Goal: Task Accomplishment & Management: Use online tool/utility

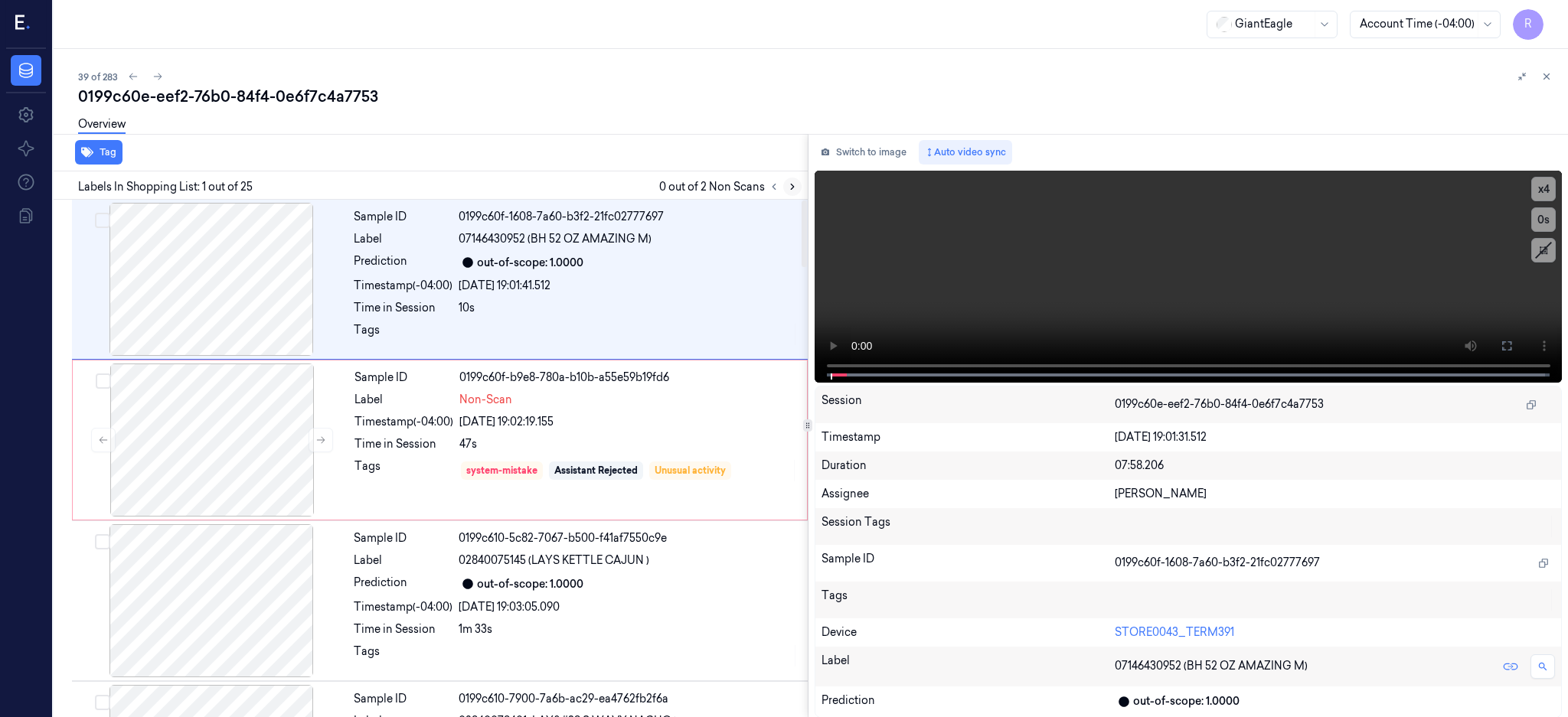
click at [798, 190] on icon at bounding box center [792, 186] width 11 height 11
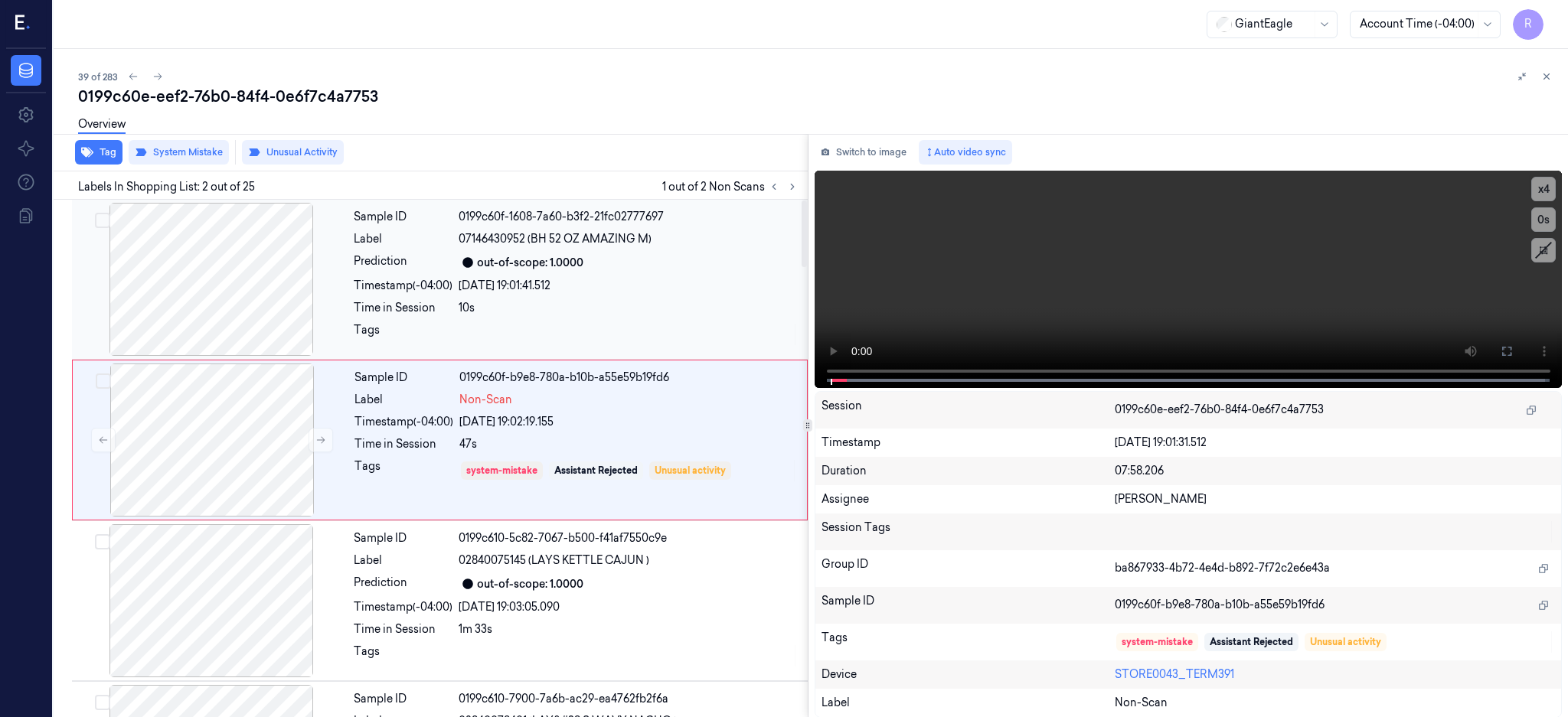
click at [219, 254] on div at bounding box center [211, 279] width 273 height 153
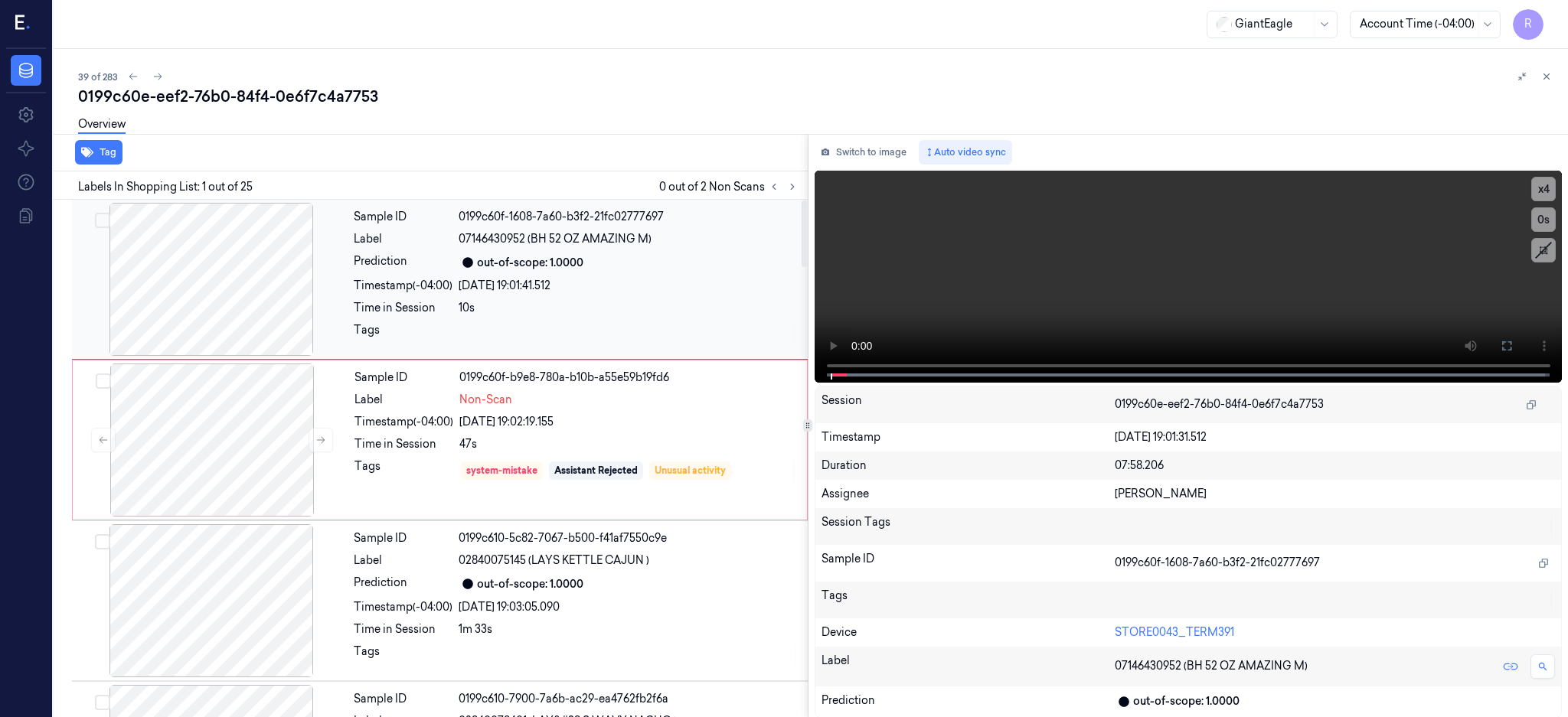
click at [199, 276] on div at bounding box center [211, 279] width 273 height 153
click at [1513, 343] on icon at bounding box center [1507, 345] width 12 height 12
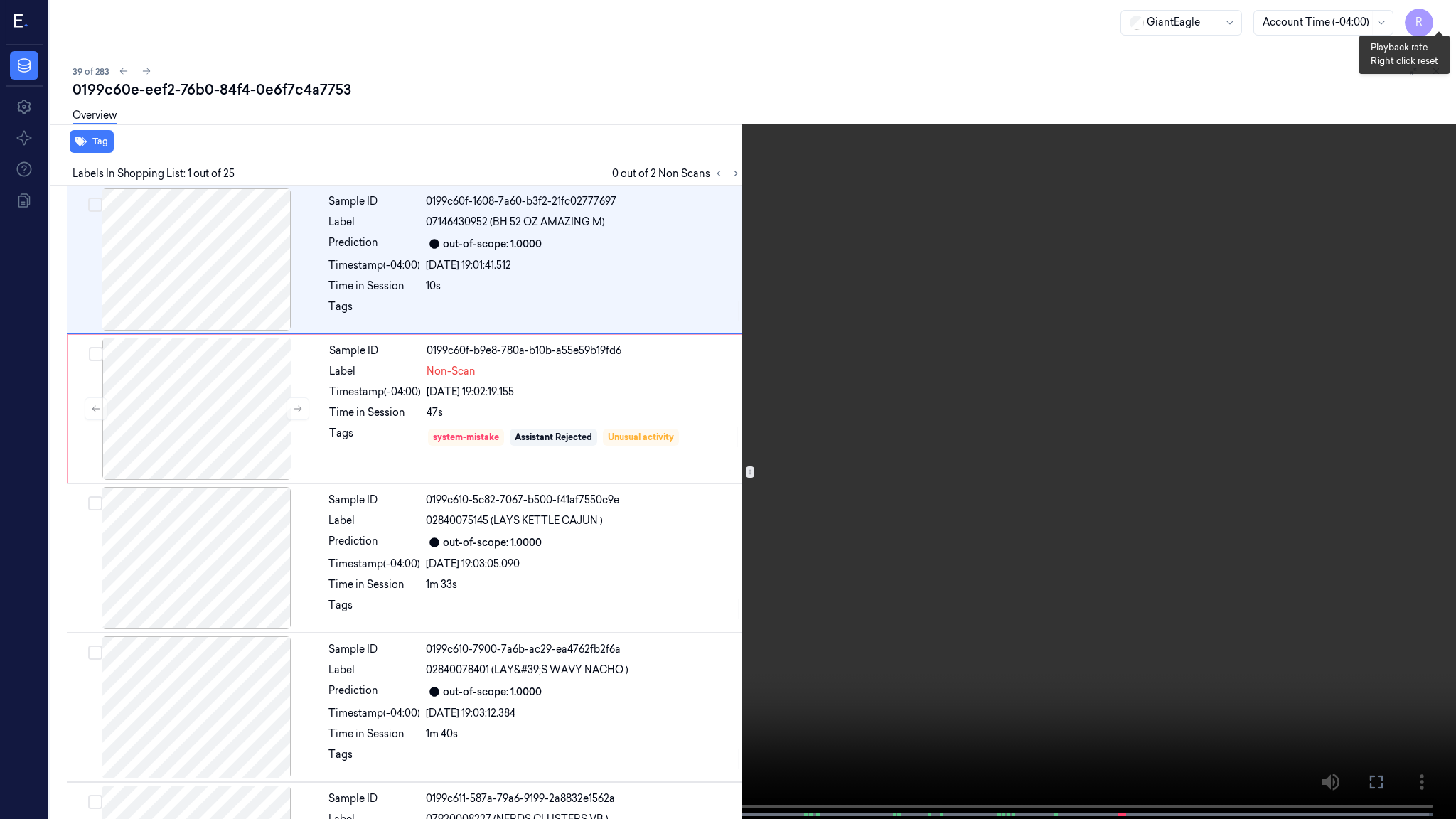
click at [1440, 14] on button "x 4" at bounding box center [1439, 17] width 23 height 23
click at [559, 546] on video at bounding box center [728, 411] width 1456 height 822
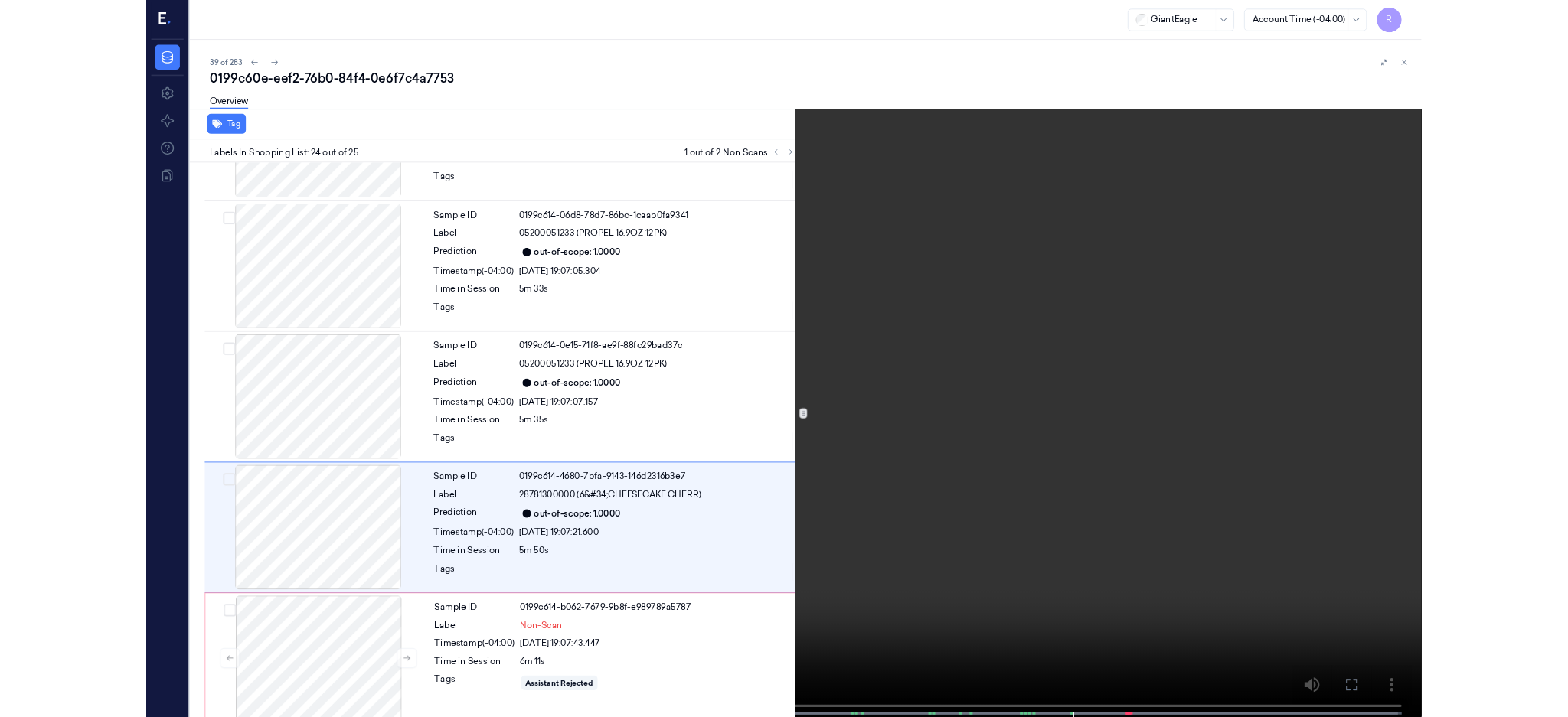
scroll to position [3342, 0]
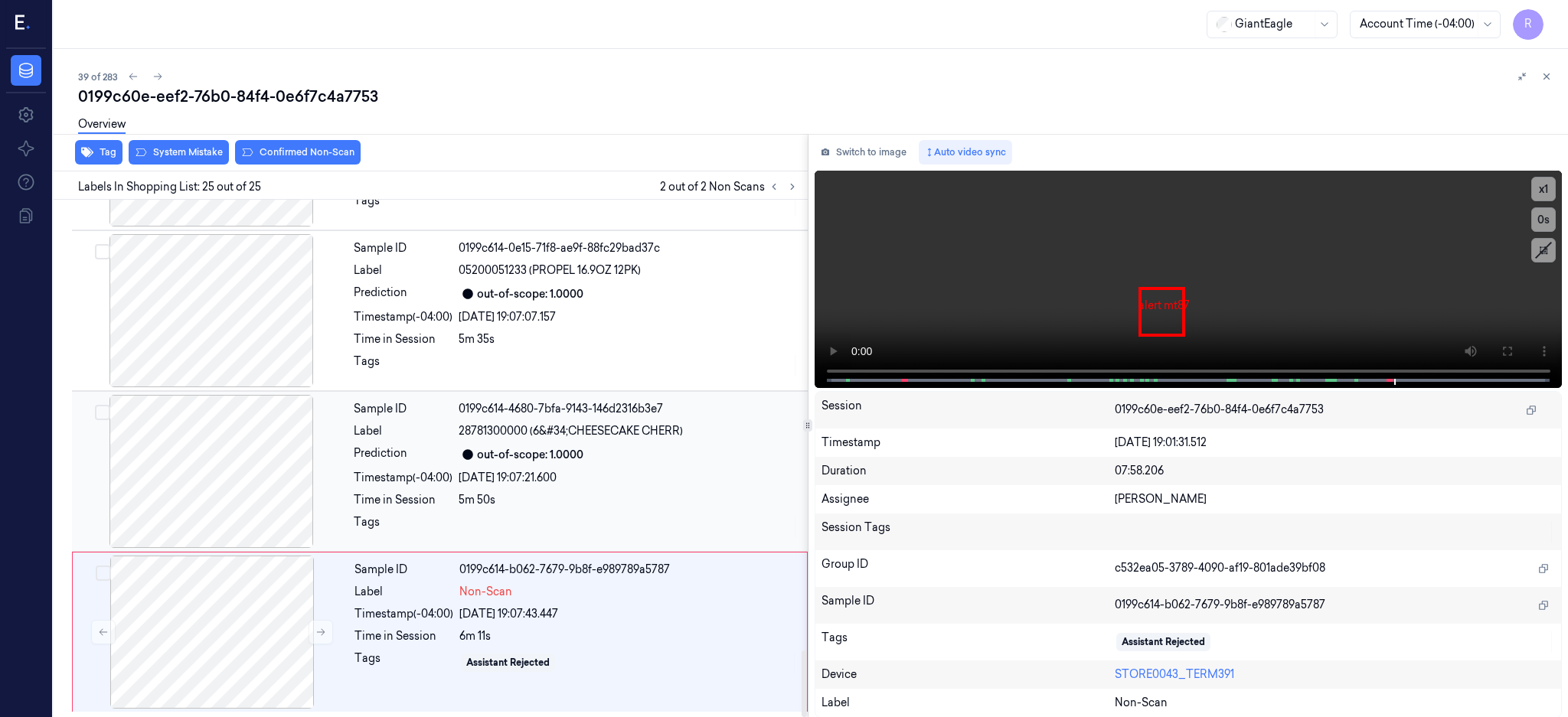
click at [261, 463] on div at bounding box center [211, 471] width 273 height 153
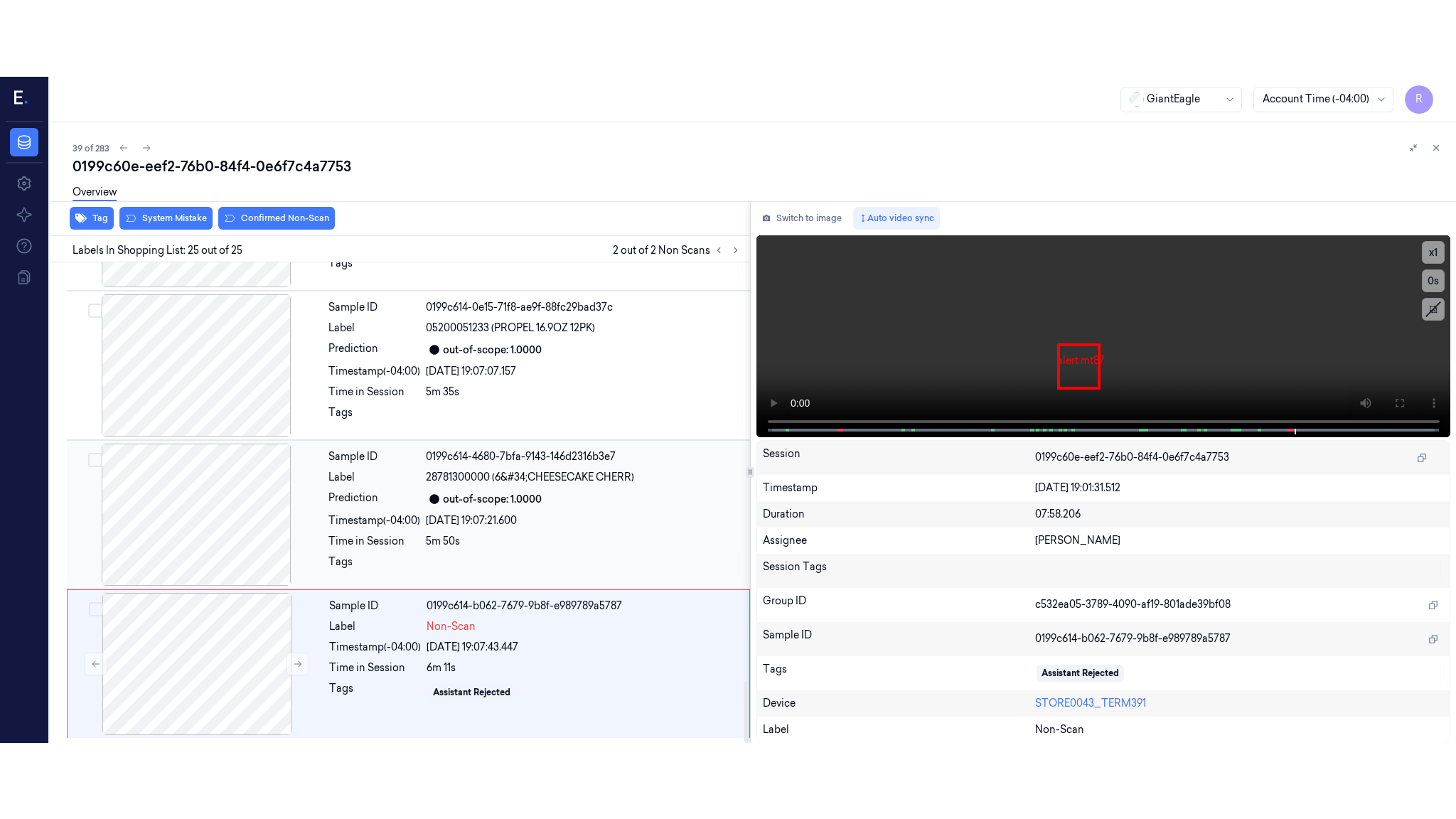
scroll to position [3258, 0]
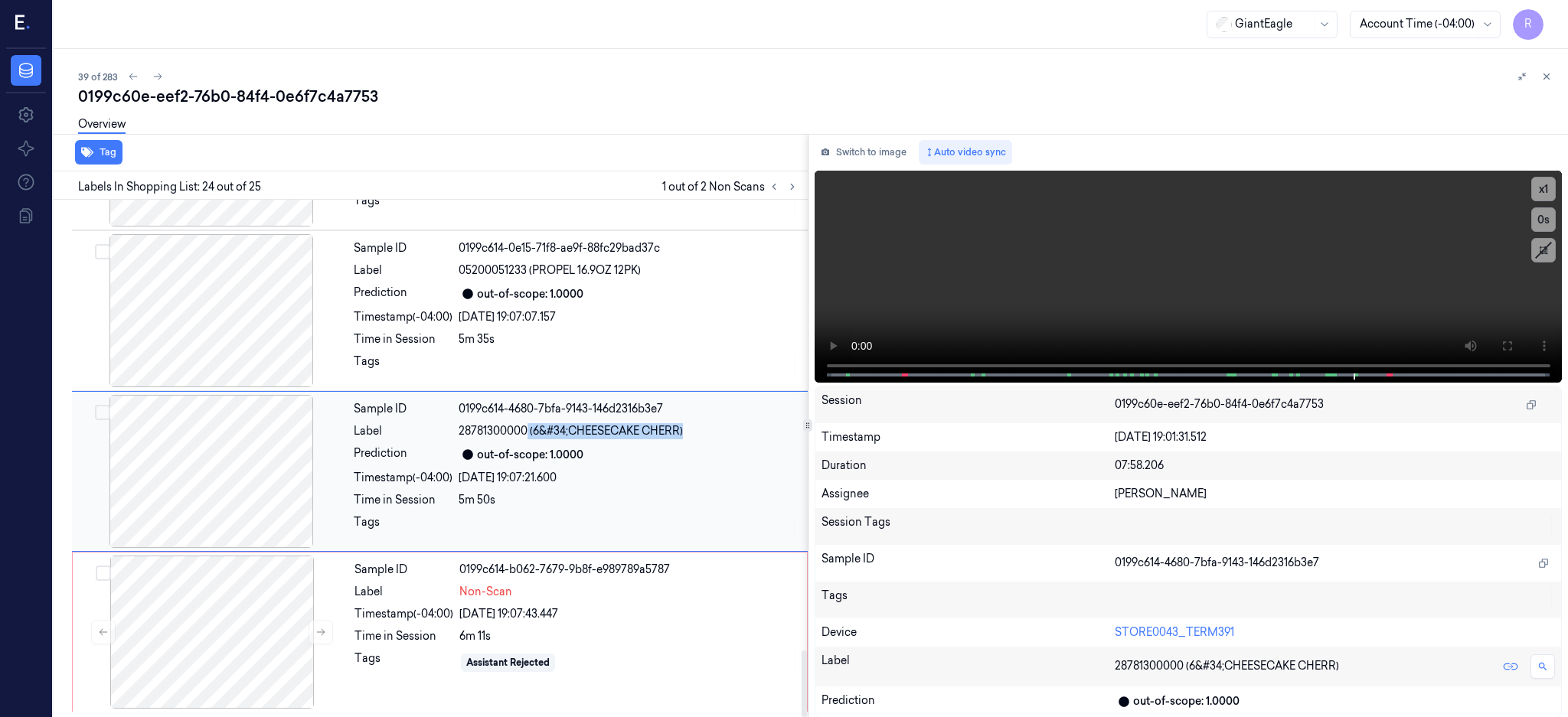
drag, startPoint x: 528, startPoint y: 432, endPoint x: 719, endPoint y: 439, distance: 191.1
click at [719, 439] on div "Sample ID 0199c614-4680-7bfa-9143-146d2316b3e7 Label 28781300000 (6&#34;CHEESEC…" at bounding box center [576, 471] width 458 height 153
click at [265, 449] on div at bounding box center [211, 471] width 273 height 153
drag, startPoint x: 1566, startPoint y: 343, endPoint x: 1451, endPoint y: 509, distance: 201.9
click at [1519, 343] on button at bounding box center [1507, 346] width 25 height 25
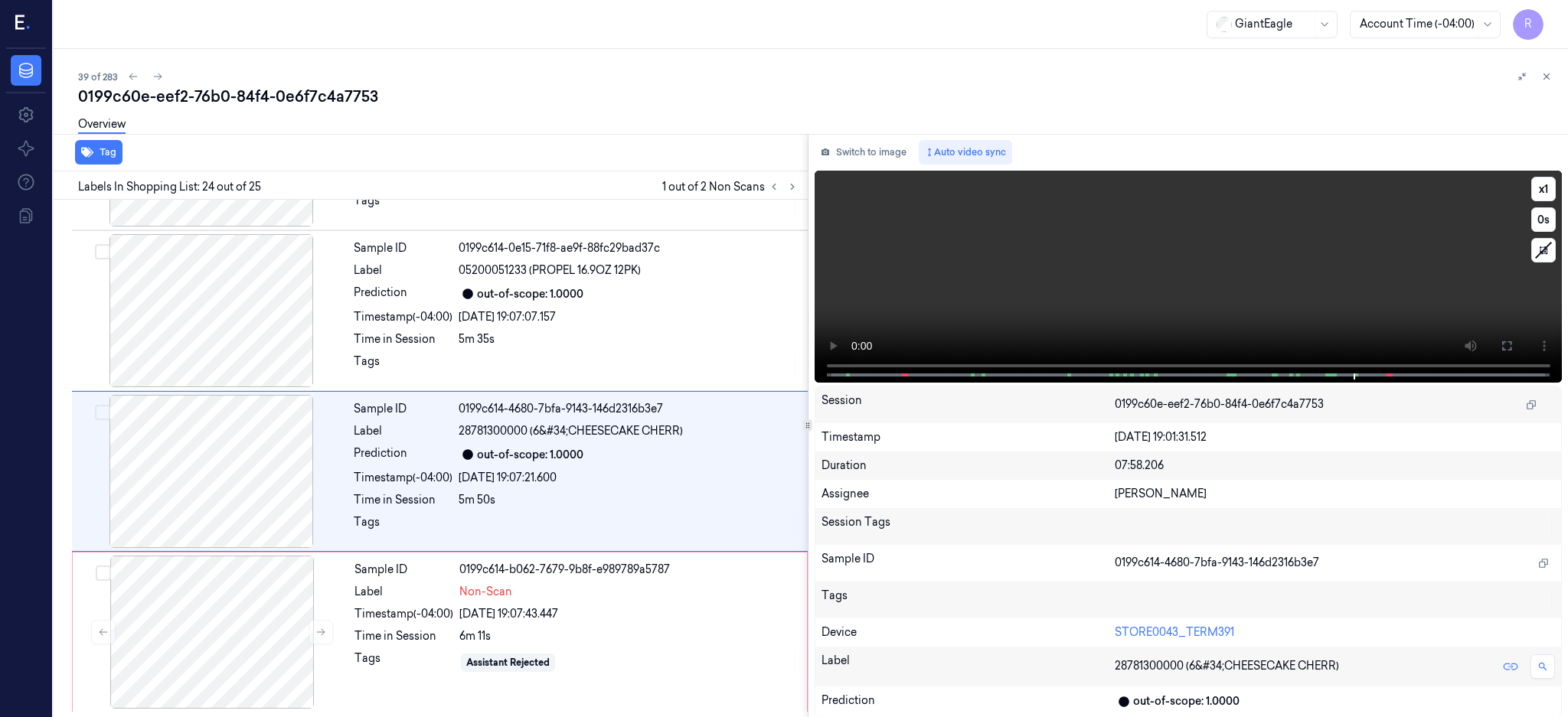
scroll to position [3344, 0]
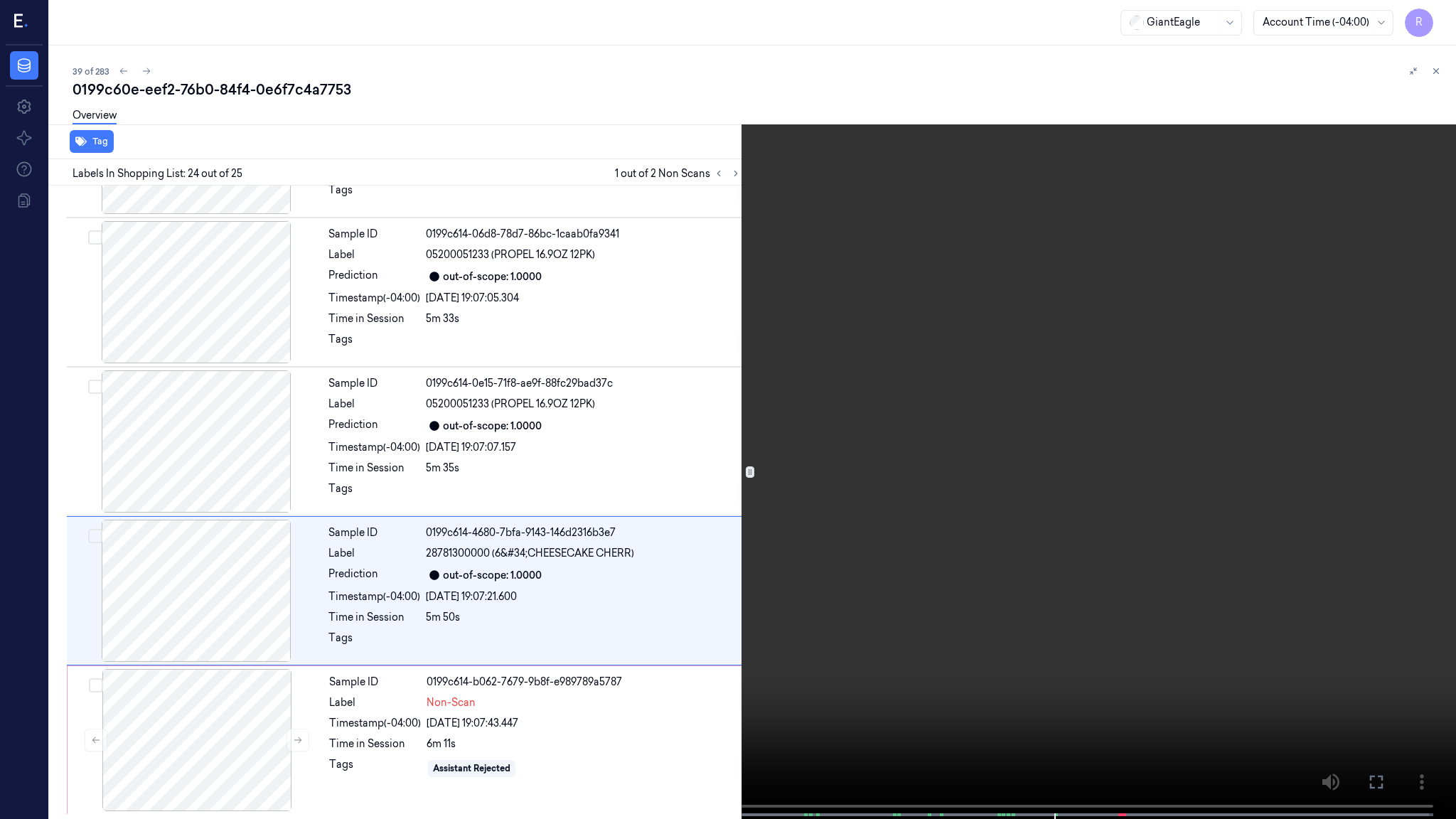
click at [1029, 590] on video at bounding box center [728, 411] width 1456 height 822
click at [704, 55] on video at bounding box center [728, 411] width 1456 height 822
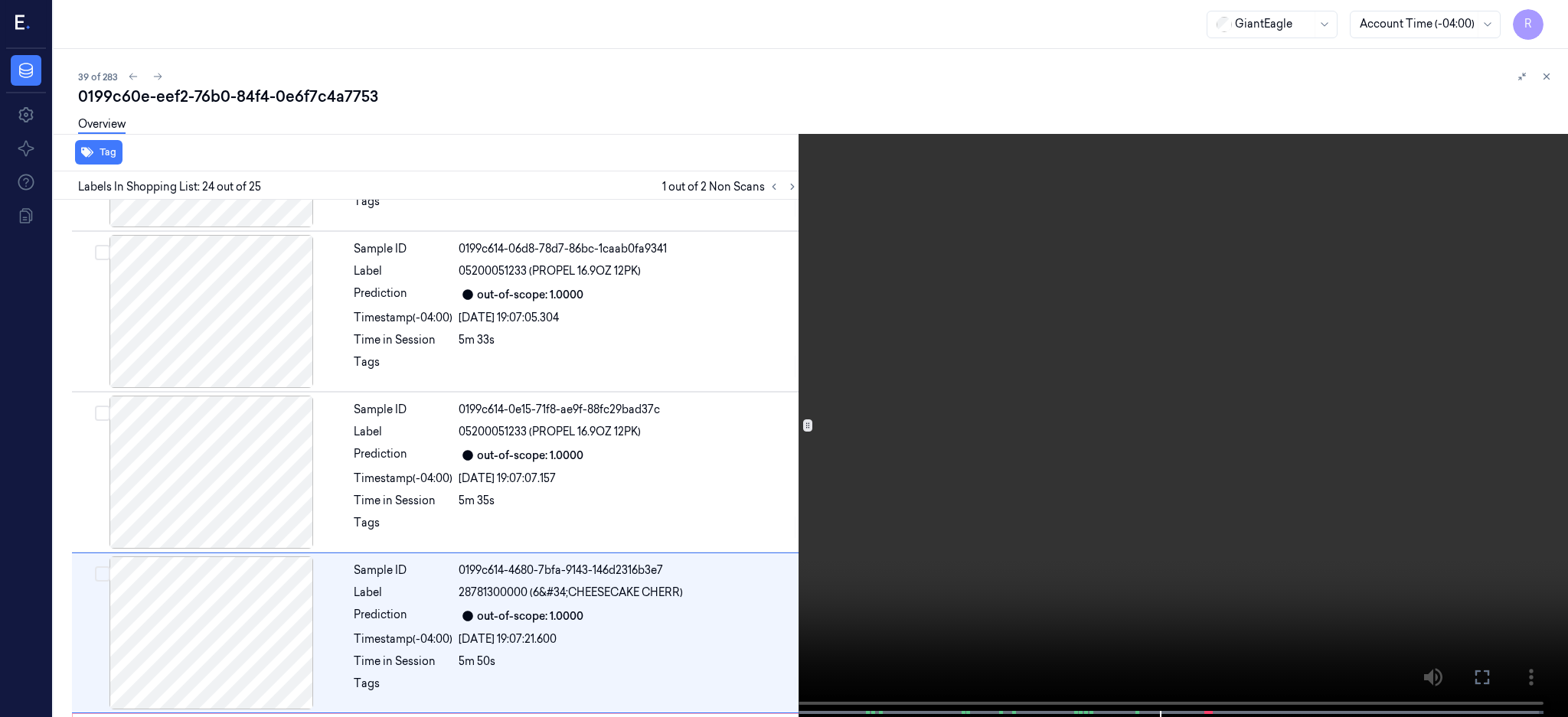
scroll to position [3508, 0]
